Goal: Transaction & Acquisition: Purchase product/service

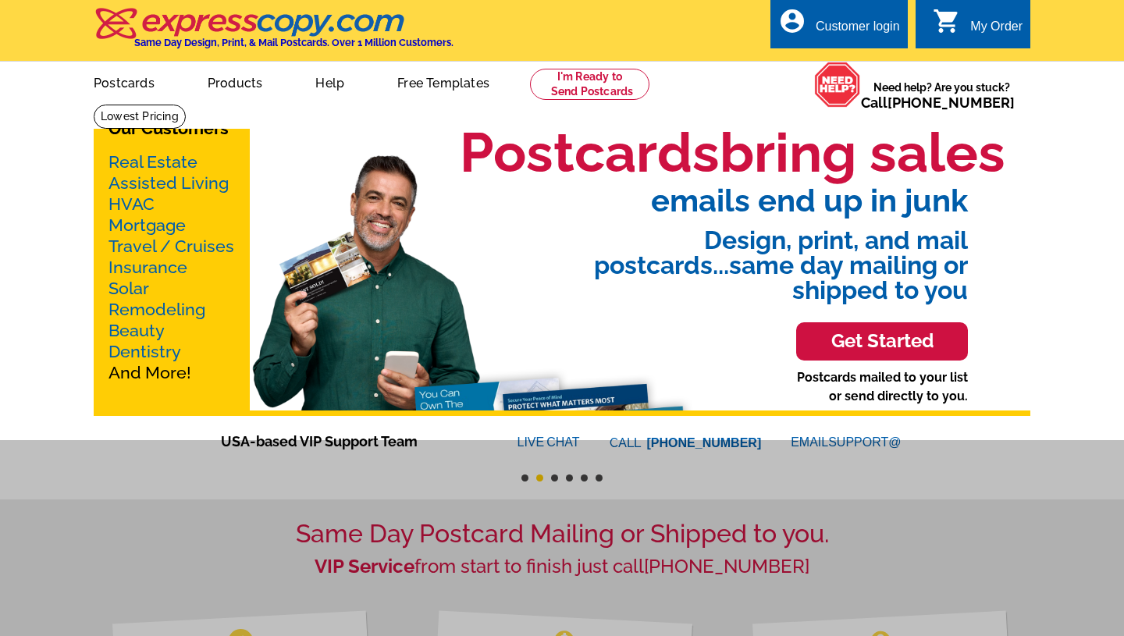
scroll to position [2, 0]
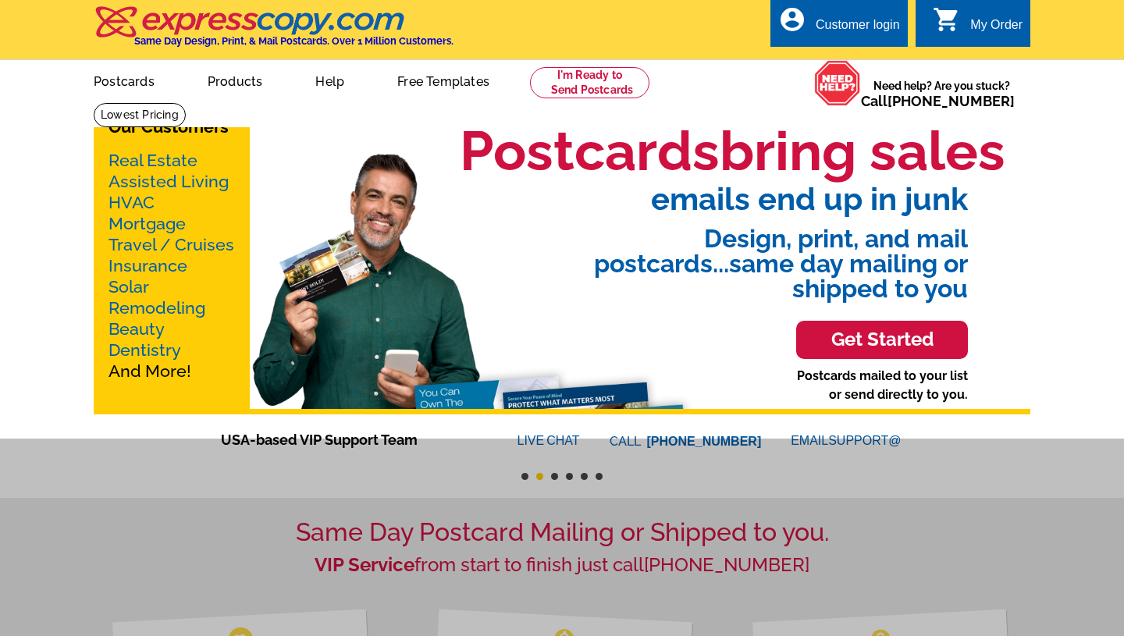
click at [848, 338] on h3 "Get Started" at bounding box center [882, 340] width 133 height 23
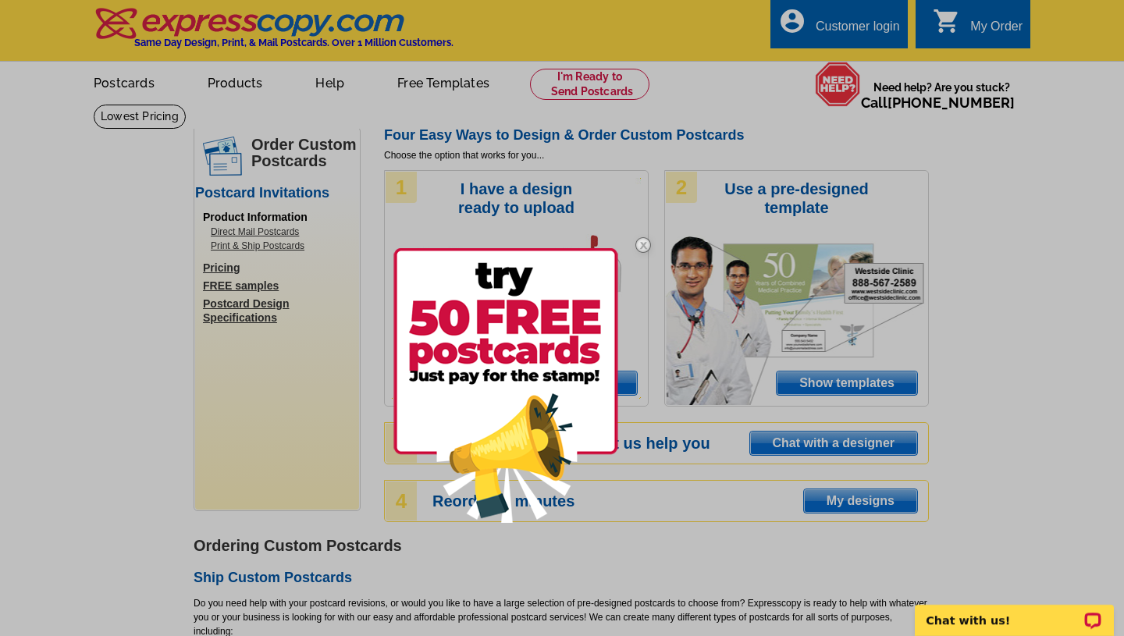
click at [649, 244] on img at bounding box center [642, 244] width 45 height 45
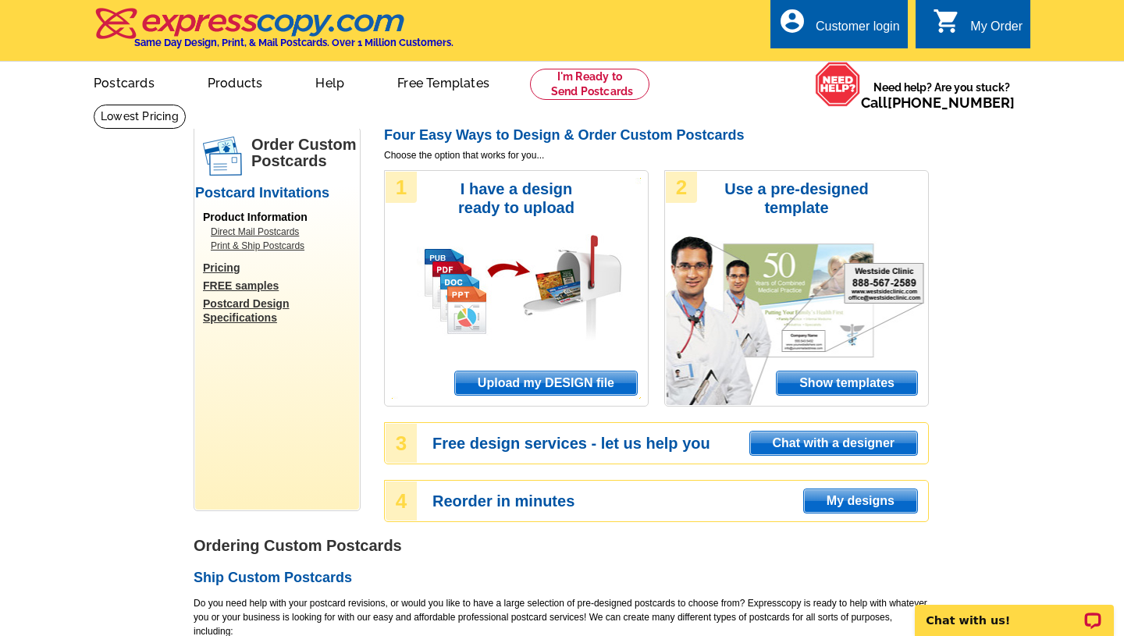
click at [836, 383] on span "Show templates" at bounding box center [847, 382] width 140 height 23
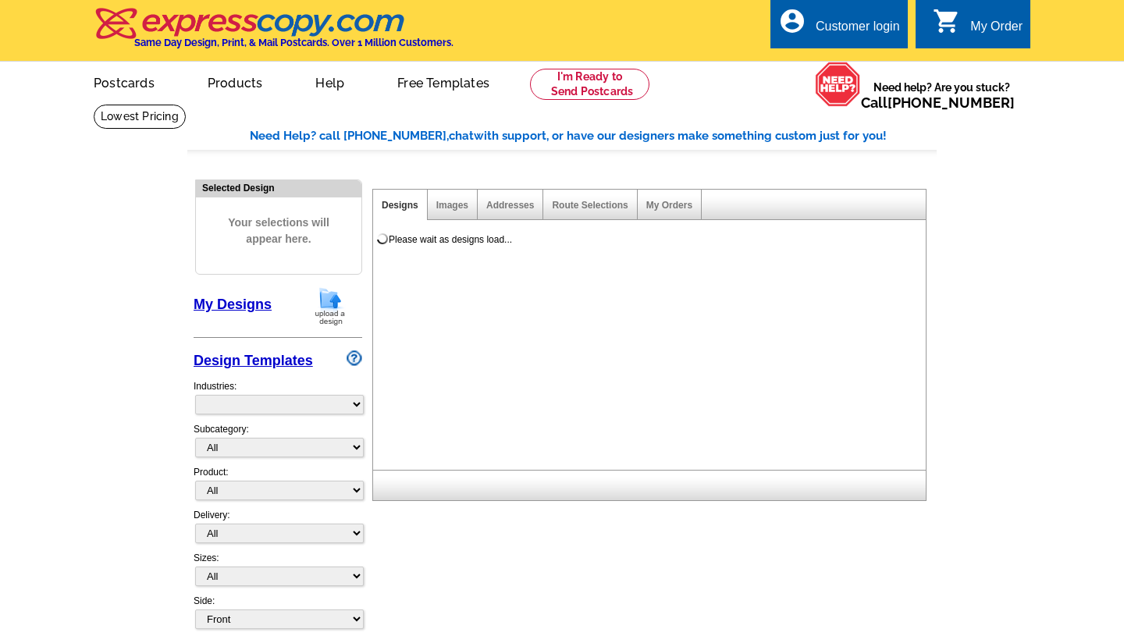
select select "971"
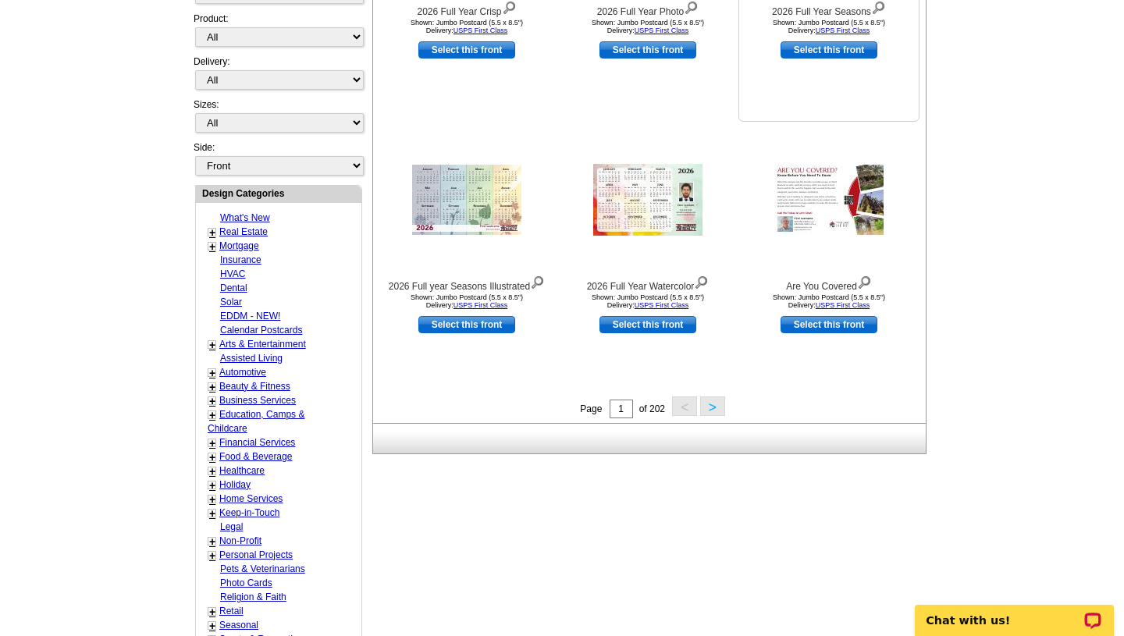
scroll to position [446, 0]
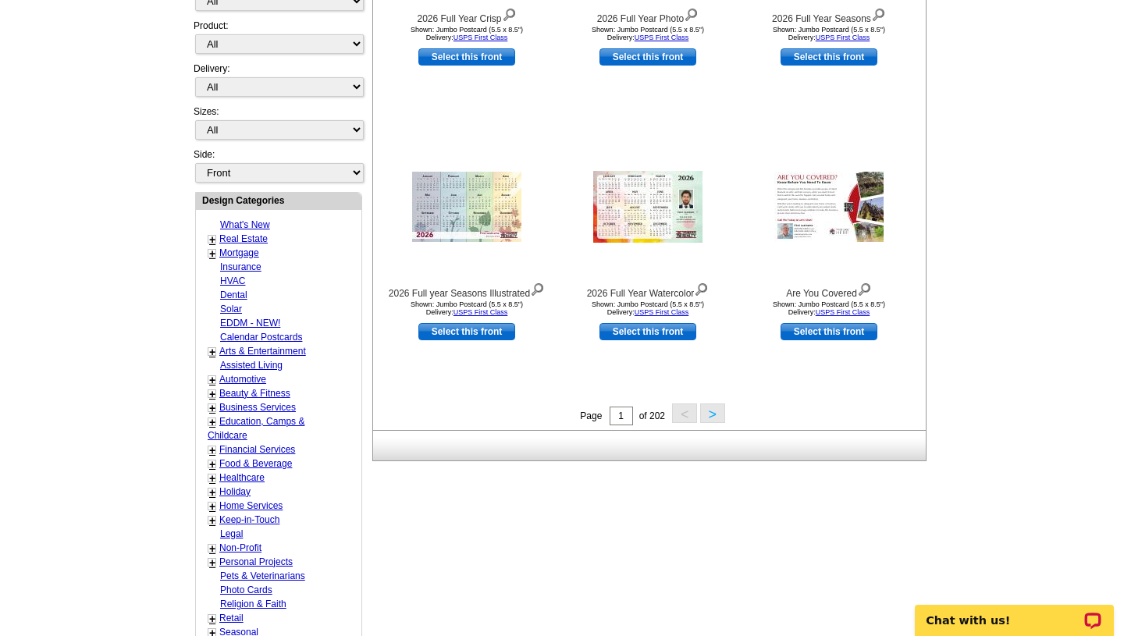
click at [719, 410] on button ">" at bounding box center [712, 413] width 25 height 20
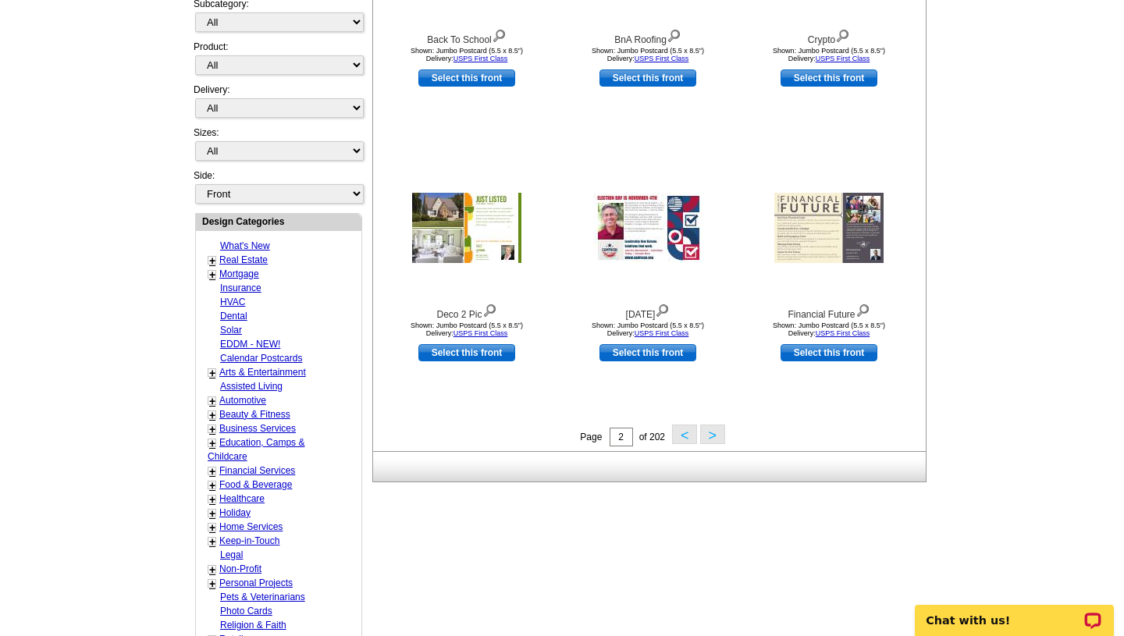
scroll to position [426, 0]
click at [720, 434] on button ">" at bounding box center [712, 434] width 25 height 20
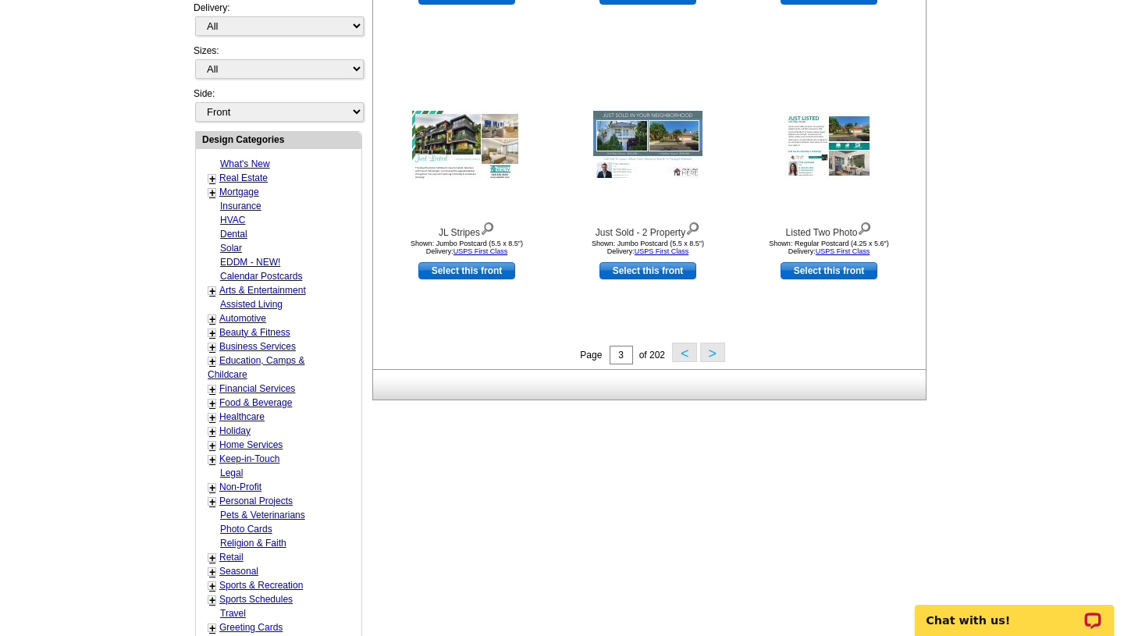
scroll to position [508, 0]
click at [713, 354] on button ">" at bounding box center [712, 352] width 25 height 20
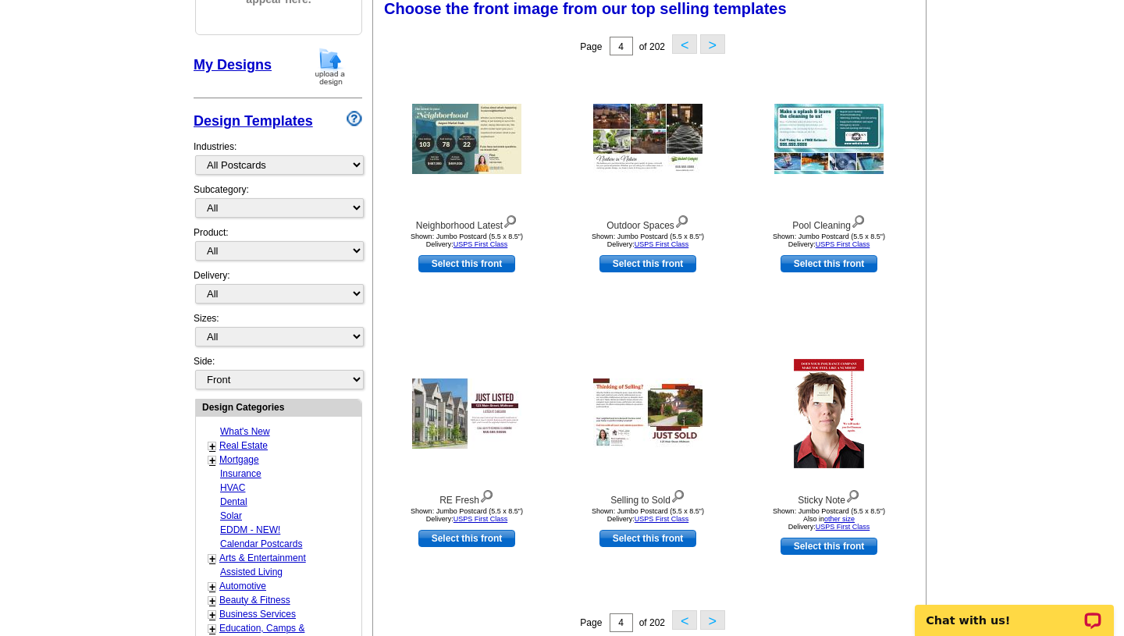
scroll to position [229, 0]
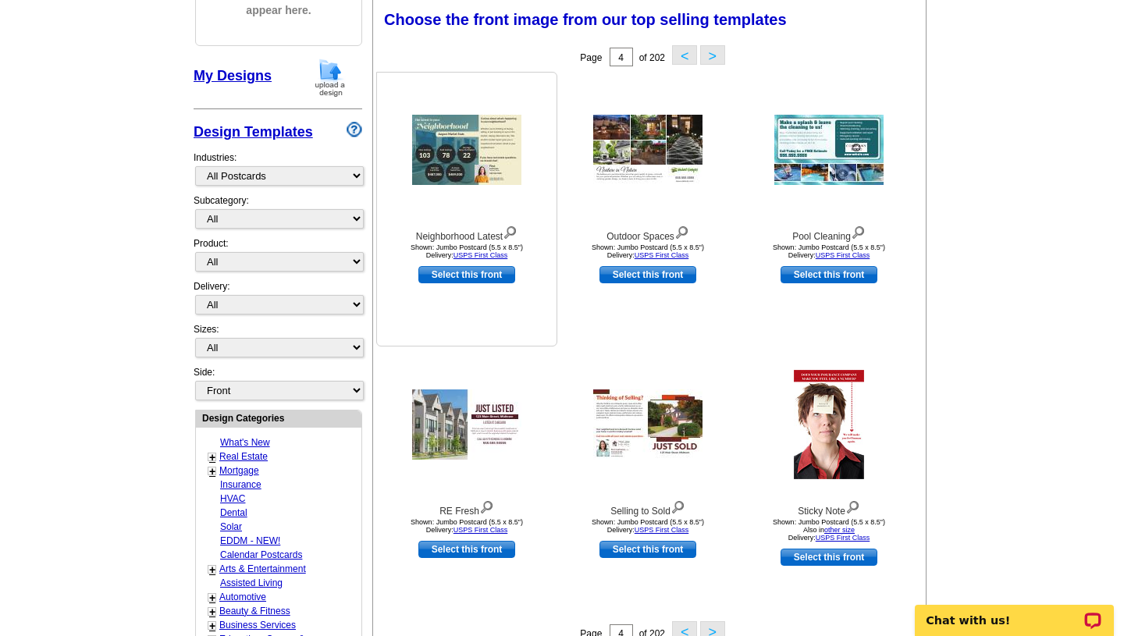
click at [471, 139] on img at bounding box center [466, 150] width 109 height 70
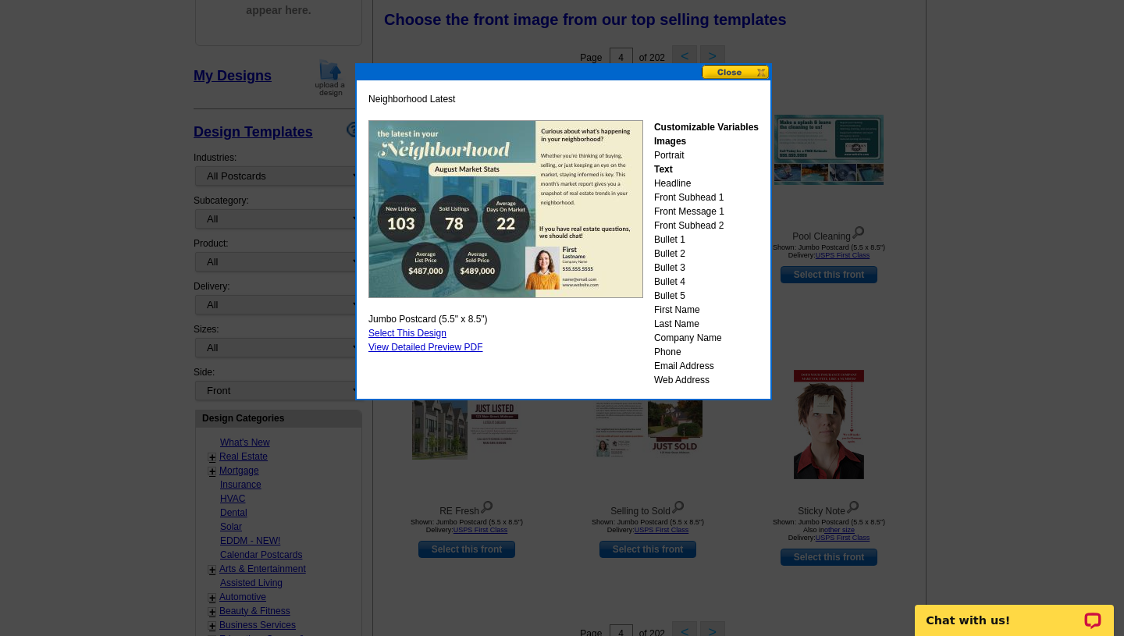
click at [408, 332] on link "Select This Design" at bounding box center [407, 333] width 78 height 11
select select "2"
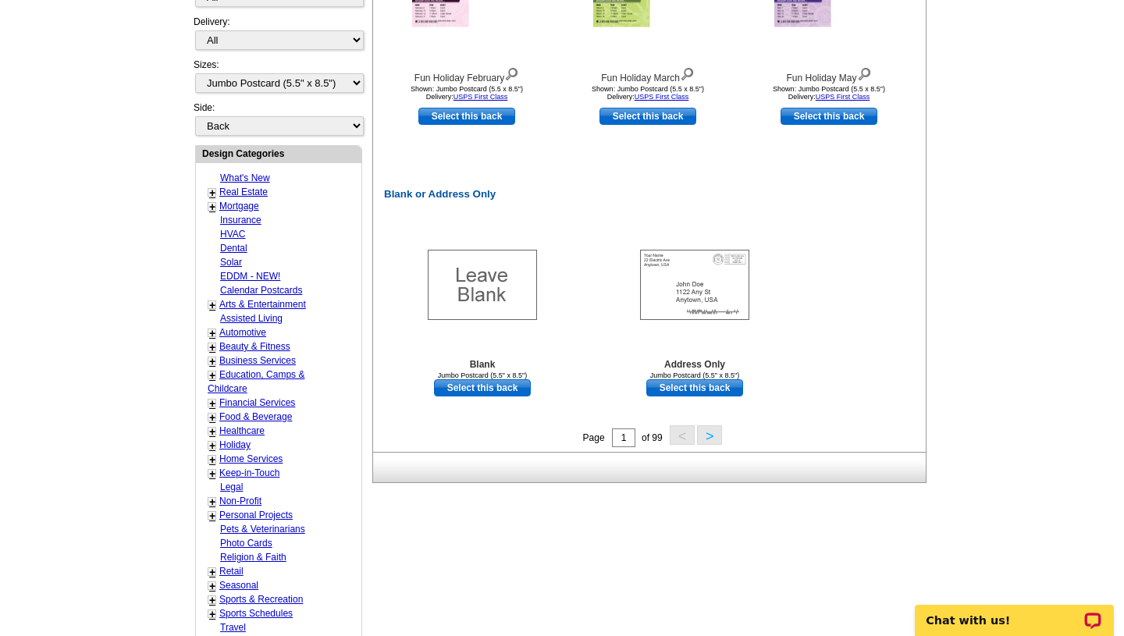
scroll to position [663, 0]
click at [714, 437] on button ">" at bounding box center [709, 435] width 25 height 20
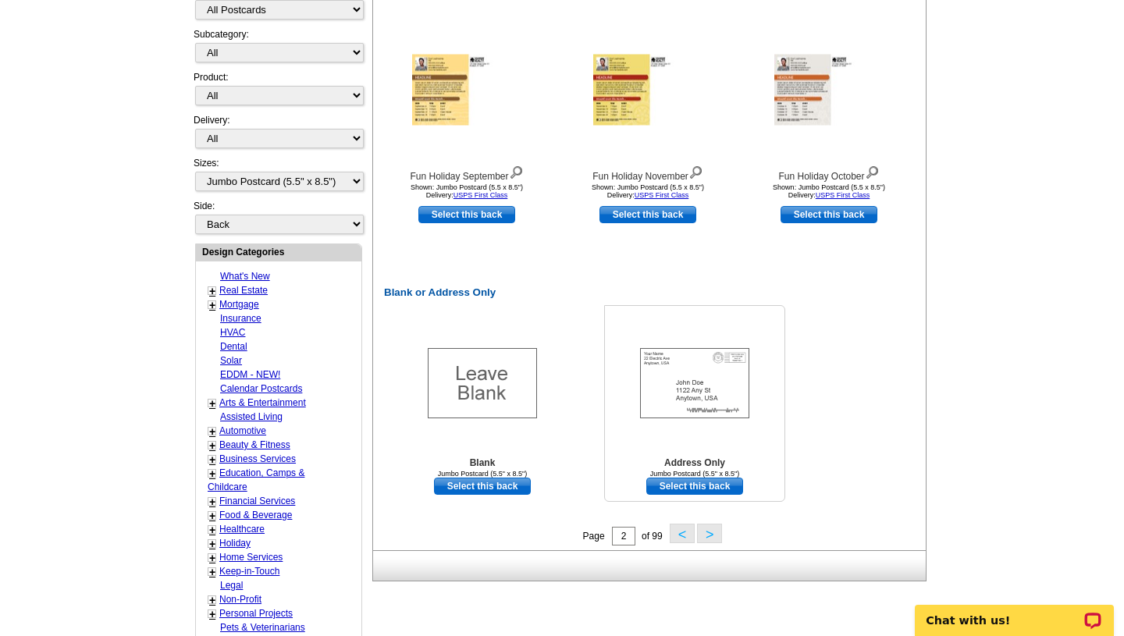
scroll to position [571, 0]
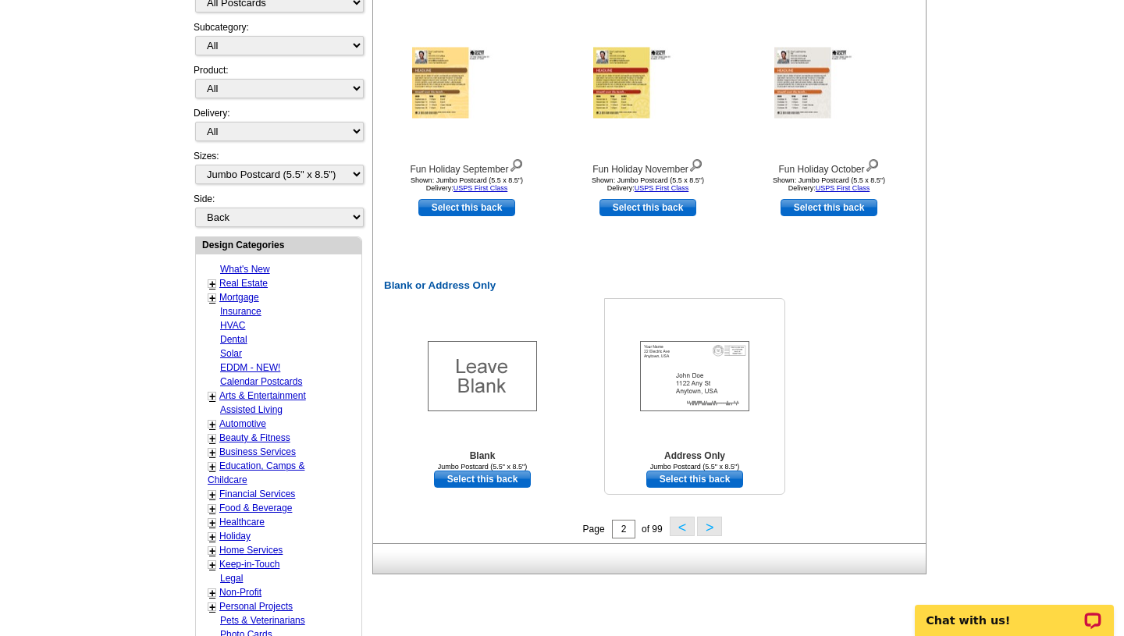
click at [704, 485] on link "Select this back" at bounding box center [694, 479] width 97 height 17
select select "front"
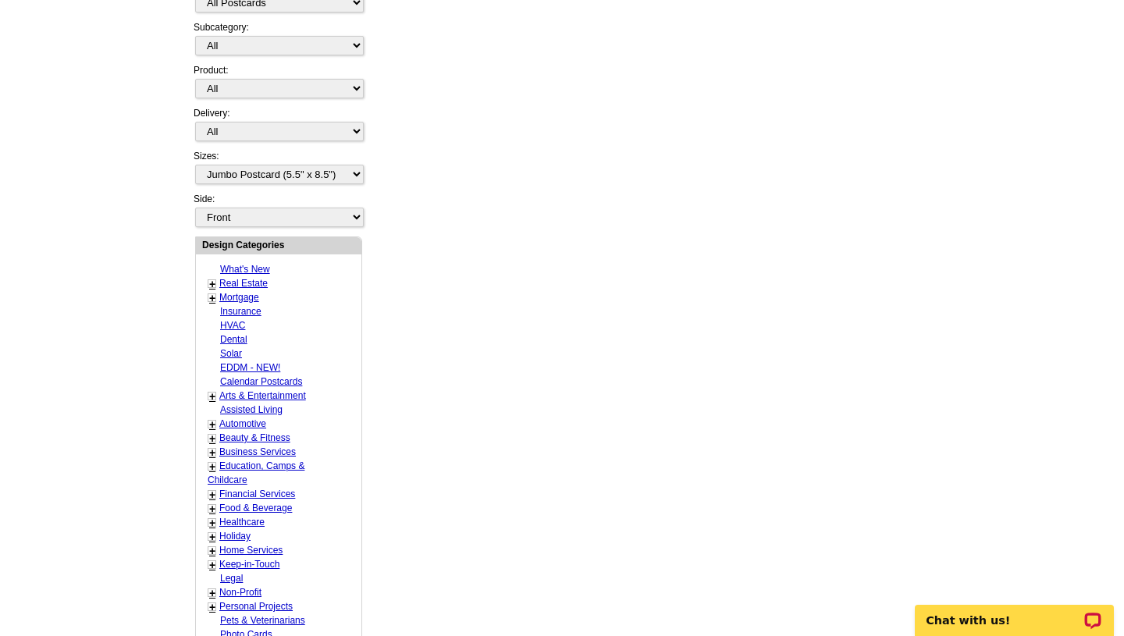
scroll to position [0, 0]
